Goal: Task Accomplishment & Management: Complete application form

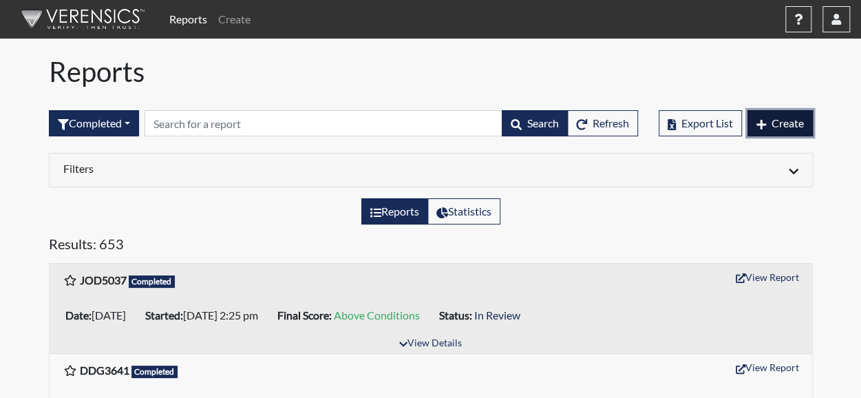
click at [777, 125] on span "Create" at bounding box center [787, 122] width 32 height 13
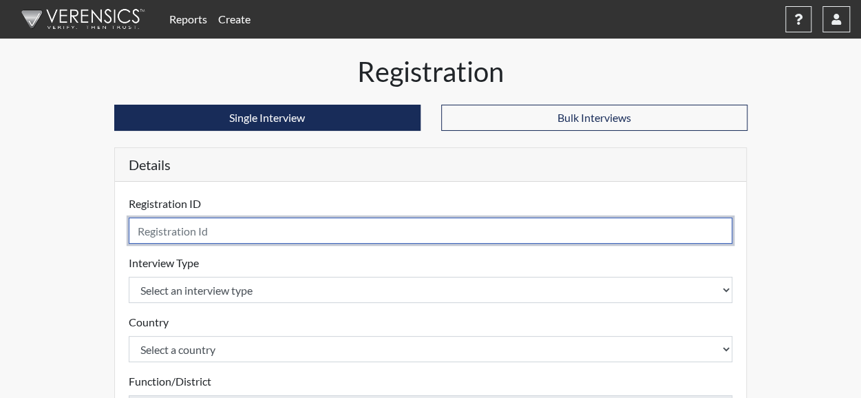
click at [303, 231] on input "text" at bounding box center [431, 230] width 604 height 26
type input "DCJ3691"
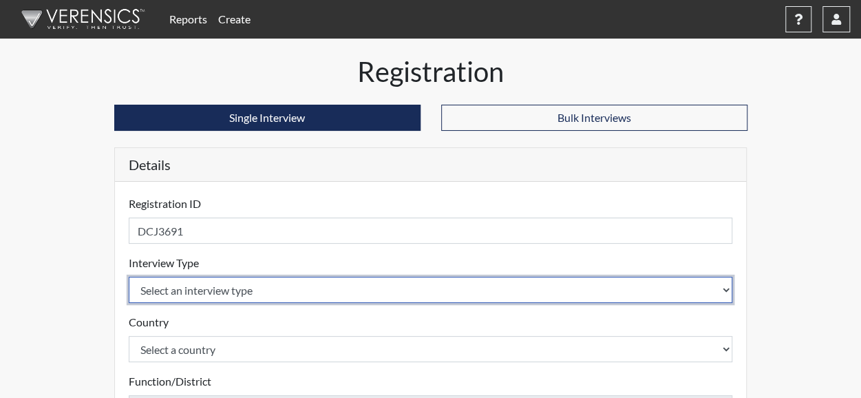
click at [237, 290] on select "Select an interview type Corrections Pre-Employment" at bounding box center [431, 290] width 604 height 26
select select "ff733e93-e1bf-11ea-9c9f-0eff0cf7eb8f"
click at [129, 277] on select "Select an interview type Corrections Pre-Employment" at bounding box center [431, 290] width 604 height 26
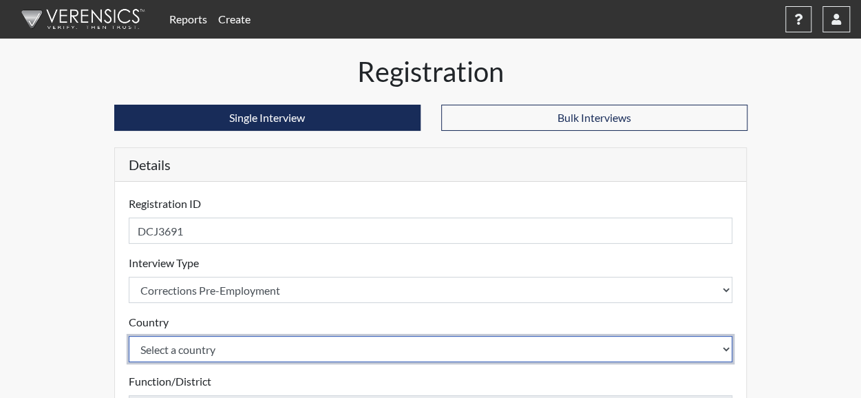
click at [242, 349] on select "Select a country [GEOGRAPHIC_DATA] [GEOGRAPHIC_DATA]" at bounding box center [431, 349] width 604 height 26
click at [129, 336] on select "Select a country [GEOGRAPHIC_DATA] [GEOGRAPHIC_DATA]" at bounding box center [431, 349] width 604 height 26
select select "united-states-of-[GEOGRAPHIC_DATA]"
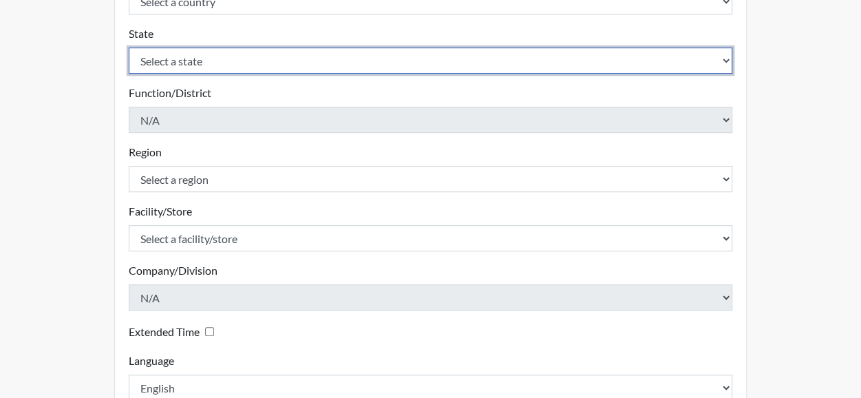
click at [727, 63] on select "Select a state [US_STATE] [US_STATE] [US_STATE] [US_STATE] [US_STATE] [US_STATE…" at bounding box center [431, 60] width 604 height 26
select select "GA"
click at [129, 47] on select "Select a state [US_STATE] [US_STATE] [US_STATE] [US_STATE] [US_STATE] [US_STATE…" at bounding box center [431, 60] width 604 height 26
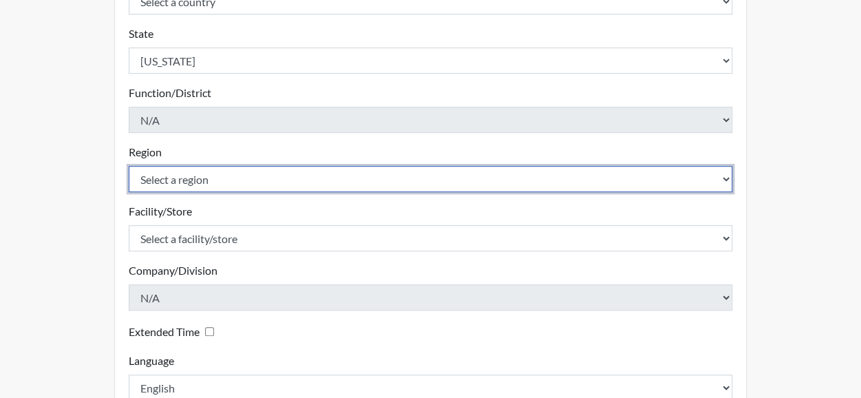
click at [725, 180] on select "Select a region [GEOGRAPHIC_DATA]" at bounding box center [431, 179] width 604 height 26
select select "8bdab1f8-09d2-48bf-ae6d-f2dae3084107"
click at [129, 166] on select "Select a region [GEOGRAPHIC_DATA]" at bounding box center [431, 179] width 604 height 26
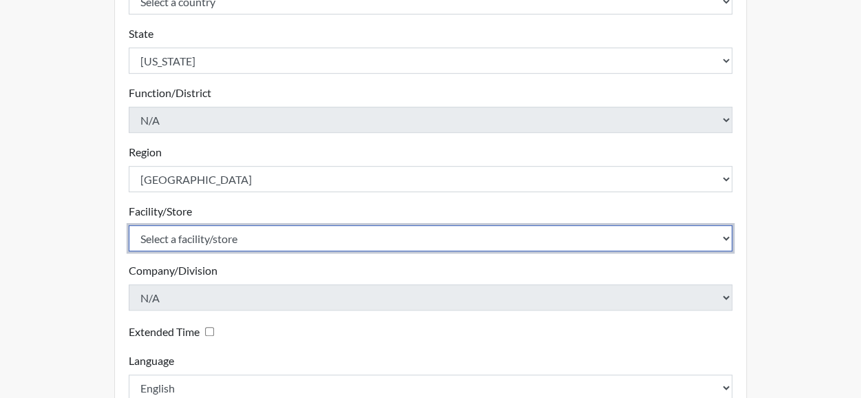
click at [724, 239] on select "Select a facility/store [PERSON_NAME][GEOGRAPHIC_DATA] West Central ITF" at bounding box center [431, 238] width 604 height 26
select select "7dbfb628-fd97-406c-b1e4-c9d10a29ecfb"
click at [129, 225] on select "Select a facility/store [PERSON_NAME][GEOGRAPHIC_DATA] West Central ITF" at bounding box center [431, 238] width 604 height 26
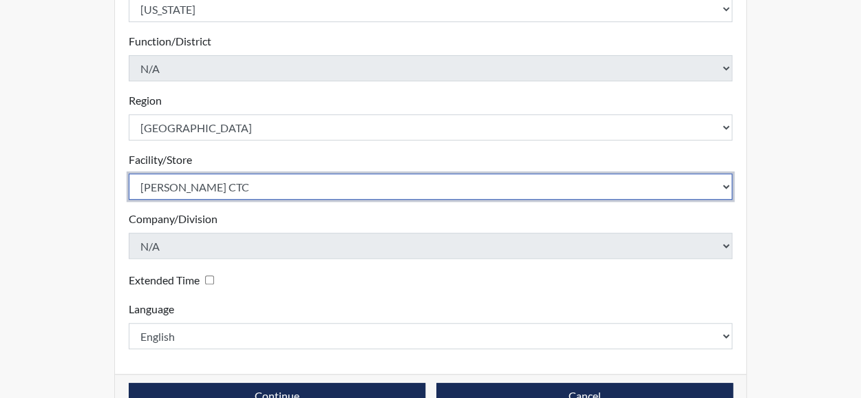
scroll to position [433, 0]
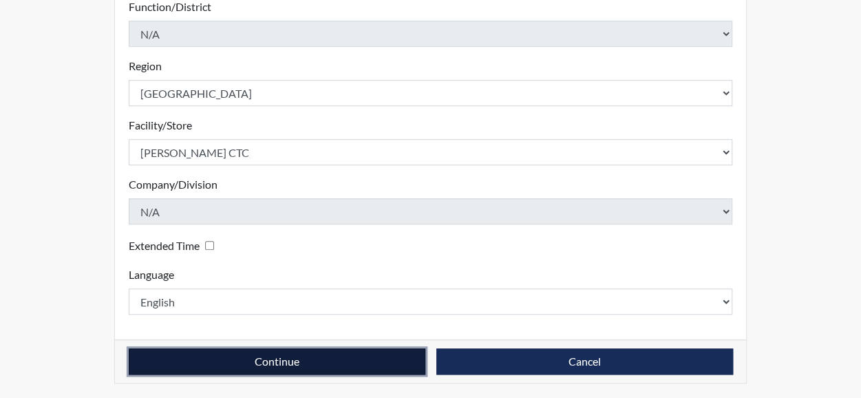
click at [315, 361] on button "Continue" at bounding box center [277, 361] width 297 height 26
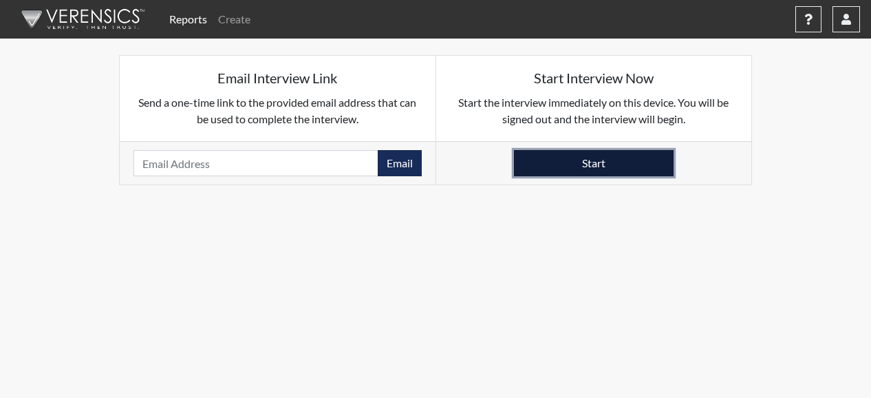
click at [611, 154] on button "Start" at bounding box center [594, 163] width 160 height 26
